Goal: Book appointment/travel/reservation

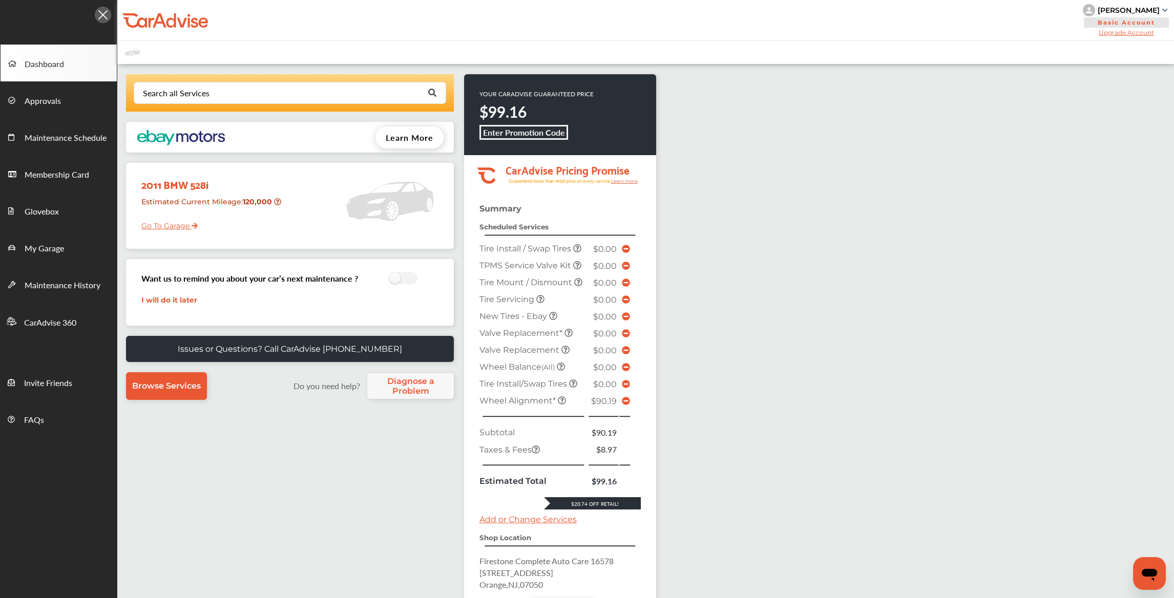
scroll to position [51, 0]
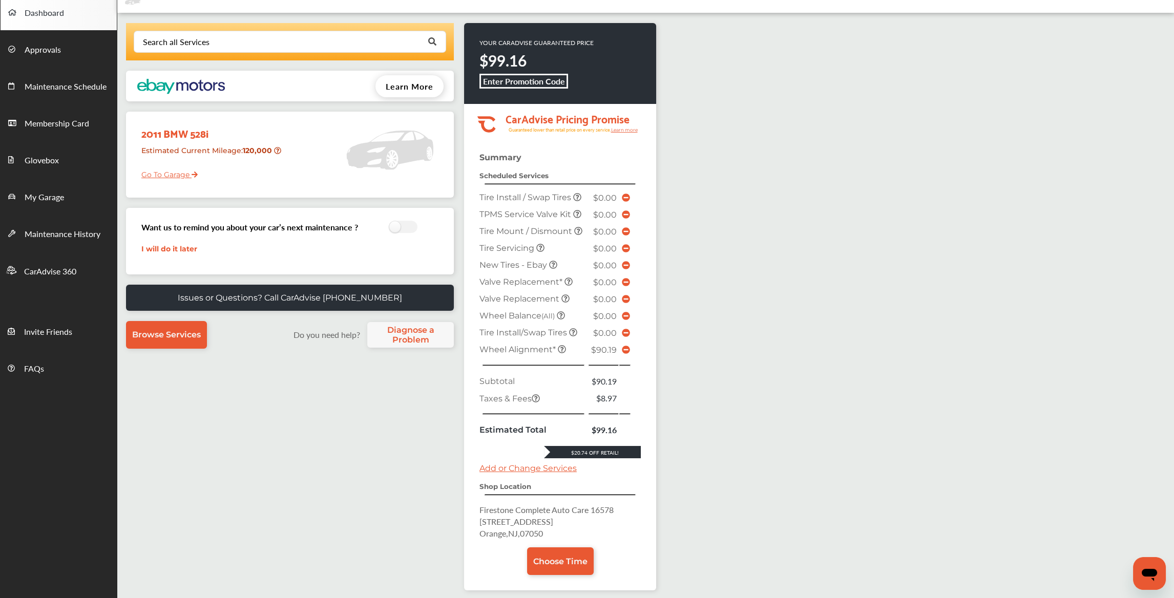
click at [624, 346] on icon at bounding box center [626, 350] width 8 height 8
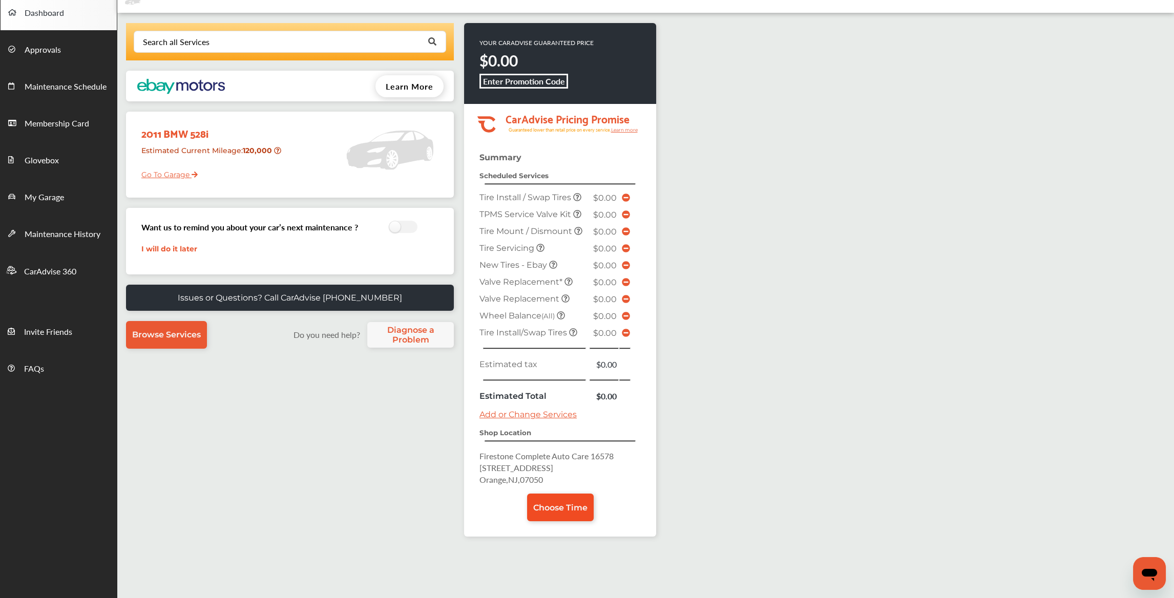
click at [558, 503] on span "Choose Time" at bounding box center [560, 508] width 54 height 10
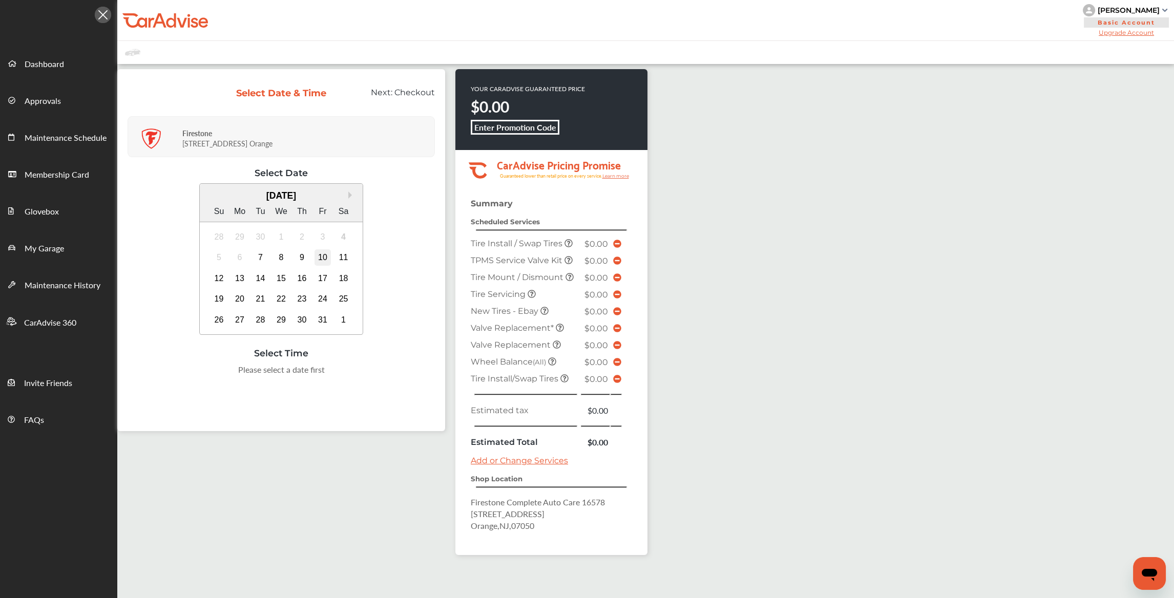
click at [317, 250] on div "10" at bounding box center [323, 257] width 16 height 16
click at [282, 368] on div "10:00 AM" at bounding box center [281, 373] width 49 height 18
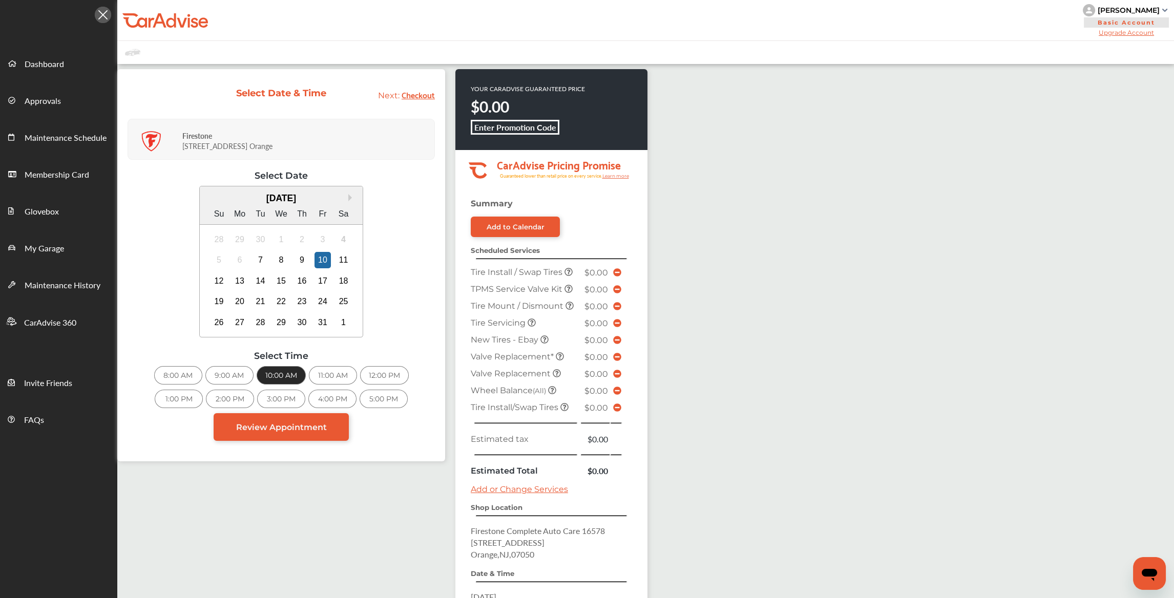
scroll to position [140, 0]
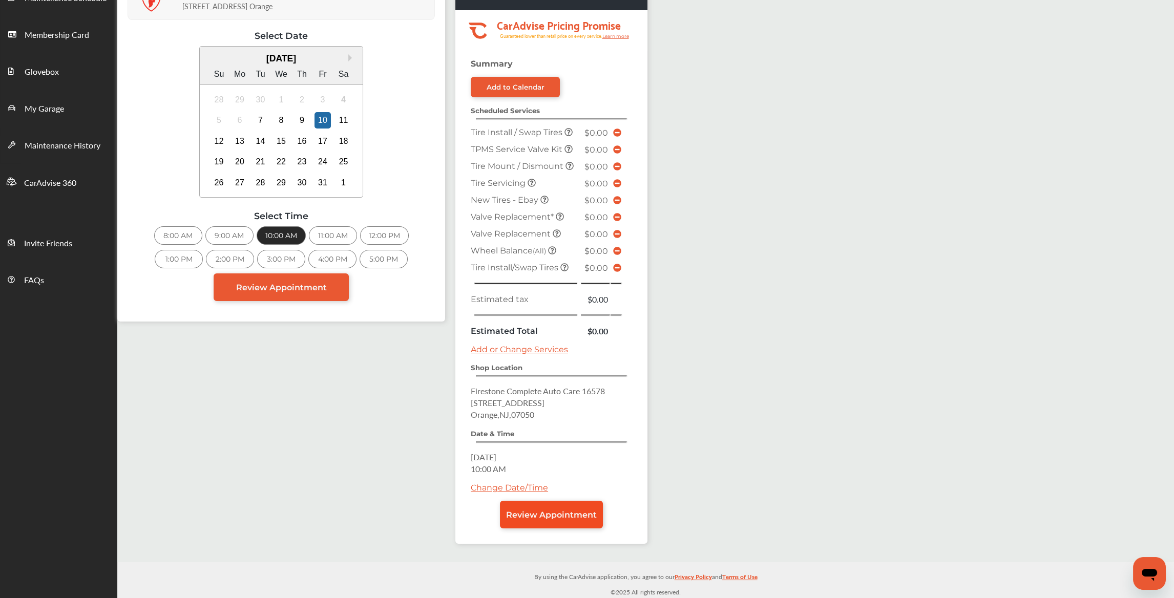
click at [554, 503] on link "Review Appointment" at bounding box center [551, 515] width 103 height 28
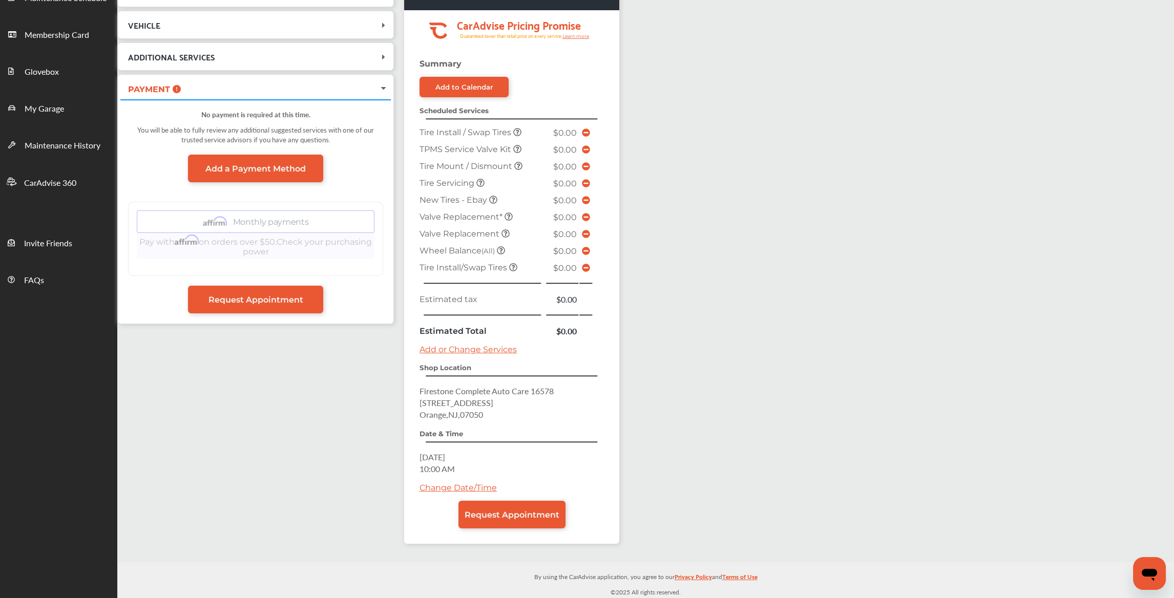
scroll to position [89, 0]
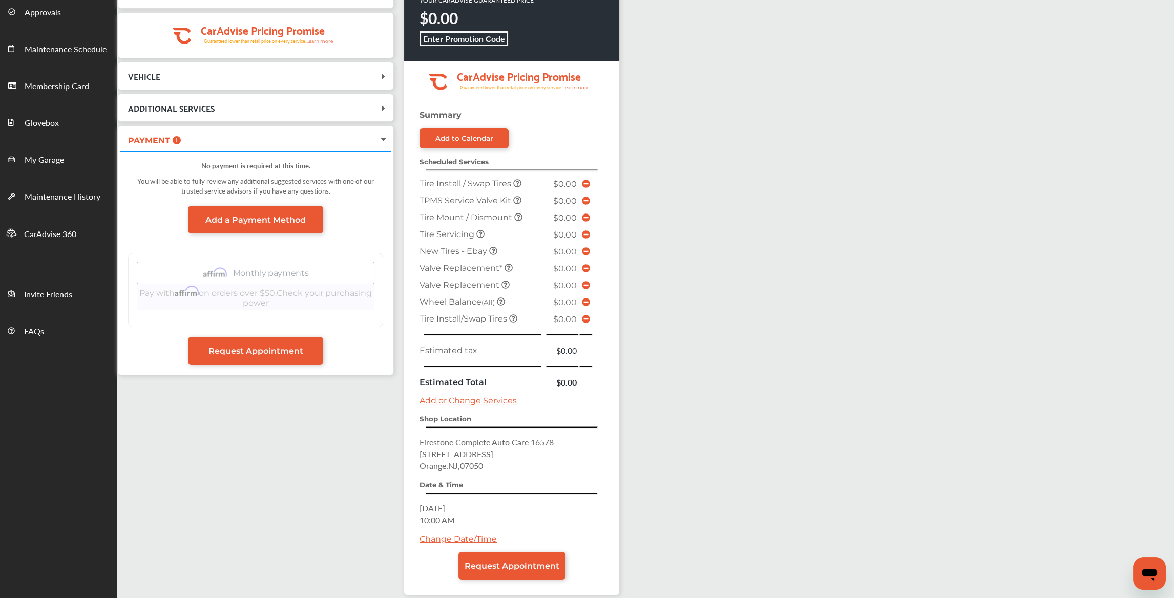
click at [523, 545] on div "Change Date/Time" at bounding box center [512, 543] width 184 height 18
click at [521, 553] on link "Request Appointment" at bounding box center [512, 566] width 107 height 28
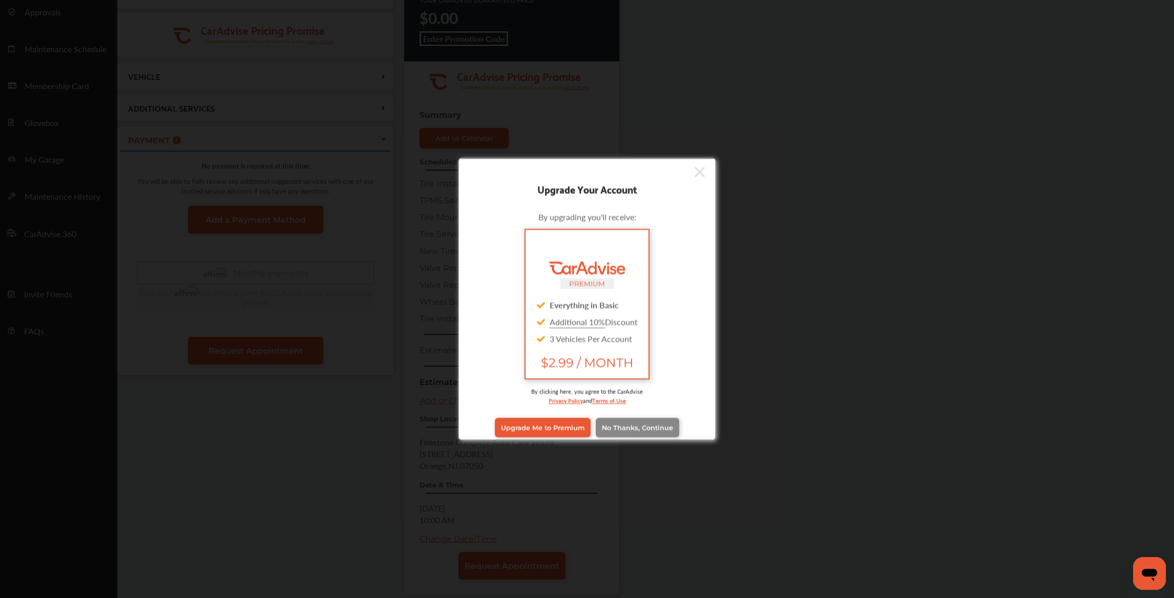
click at [633, 425] on span "No Thanks, Continue" at bounding box center [637, 428] width 71 height 8
